Goal: Task Accomplishment & Management: Use online tool/utility

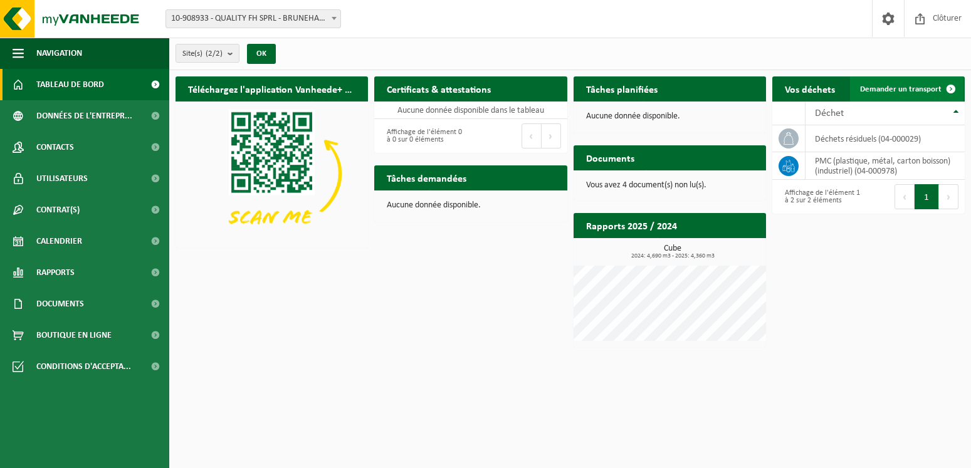
click at [897, 87] on span "Demander un transport" at bounding box center [900, 89] width 81 height 8
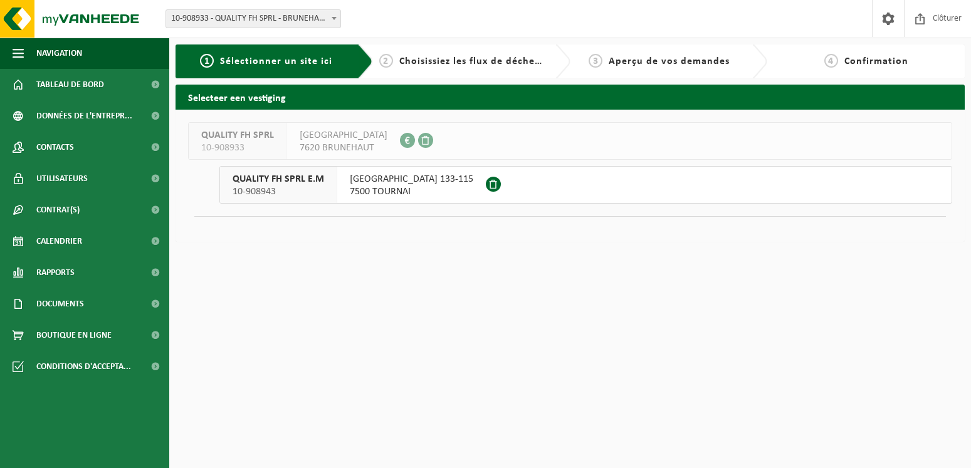
click at [408, 183] on span "RUE ROYAL 133-115" at bounding box center [411, 179] width 123 height 13
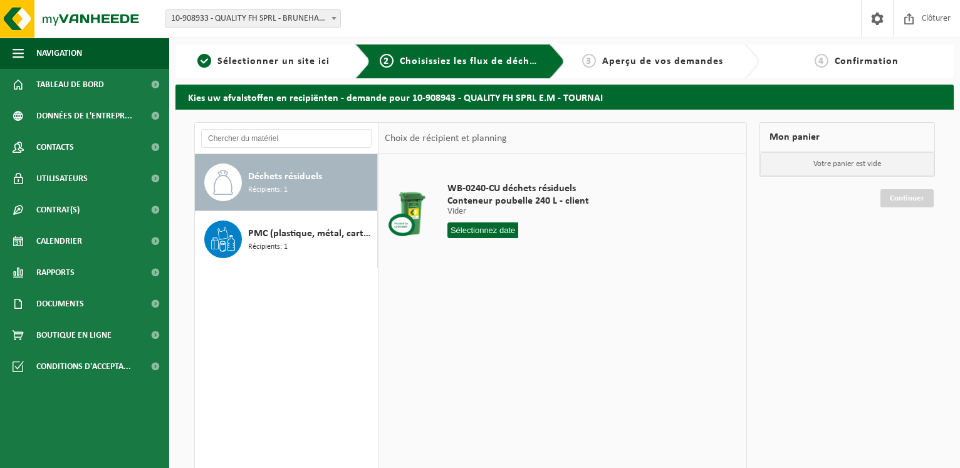
click at [481, 234] on input "text" at bounding box center [482, 230] width 71 height 16
click at [479, 343] on div "16" at bounding box center [481, 341] width 22 height 20
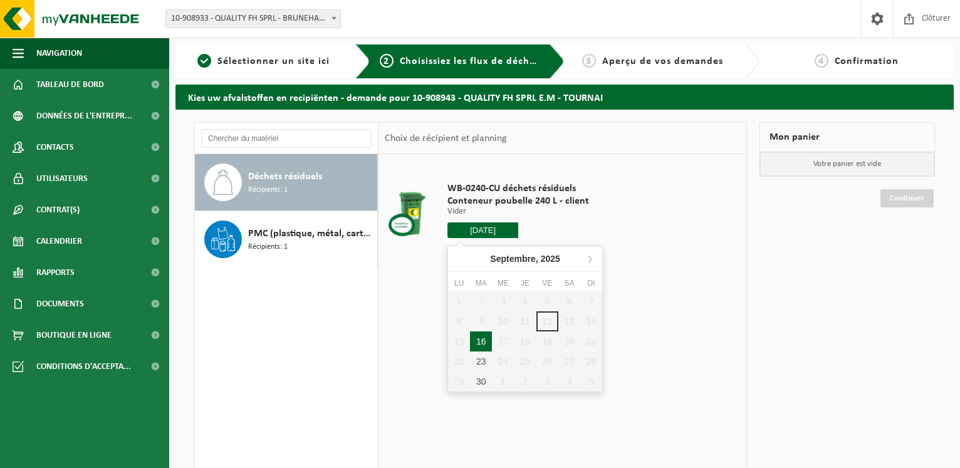
type input "à partir de 2025-09-16"
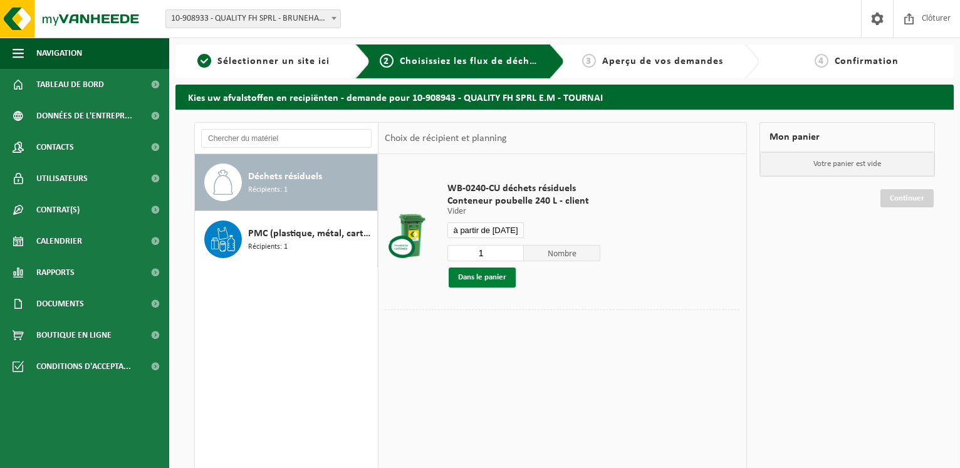
click at [471, 274] on button "Dans le panier" at bounding box center [482, 278] width 67 height 20
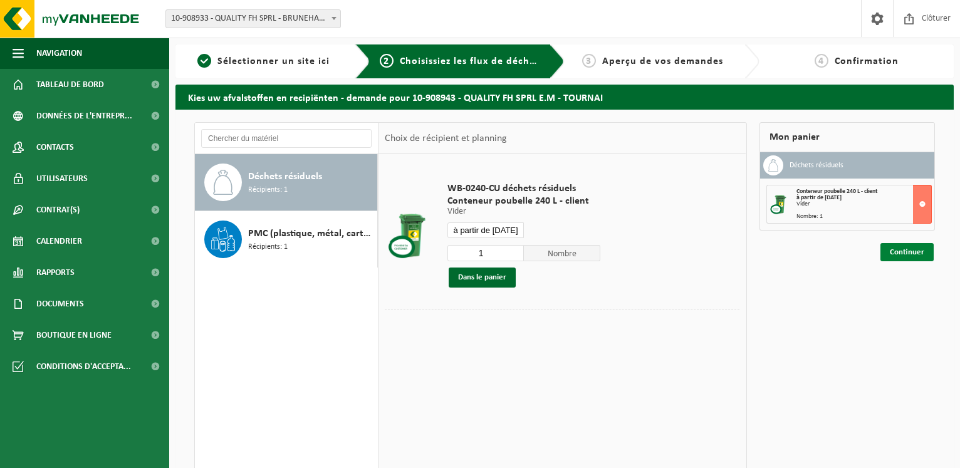
click at [902, 253] on link "Continuer" at bounding box center [906, 252] width 53 height 18
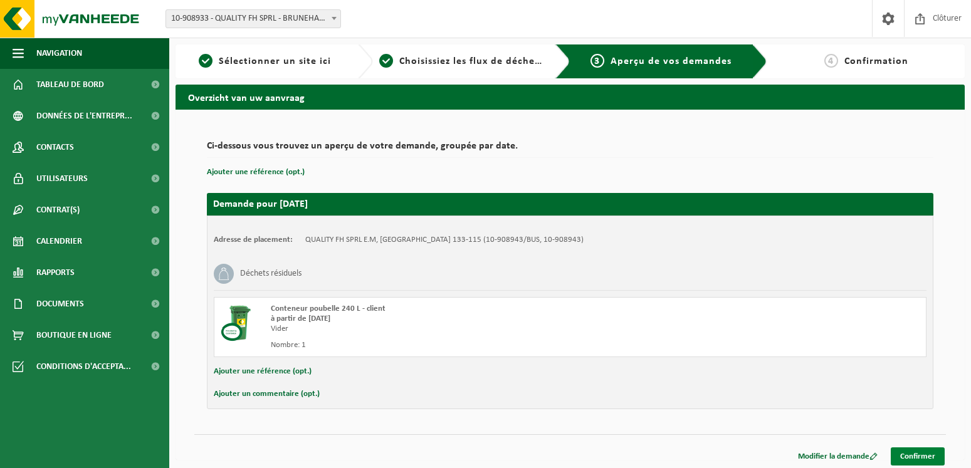
click at [925, 459] on link "Confirmer" at bounding box center [917, 456] width 54 height 18
